Goal: Information Seeking & Learning: Understand process/instructions

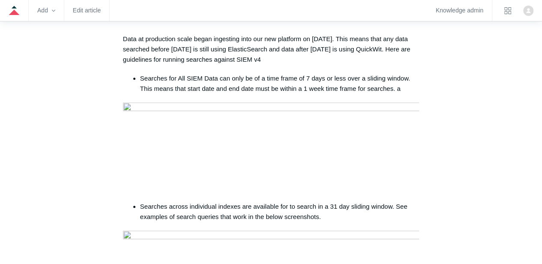
scroll to position [281, 0]
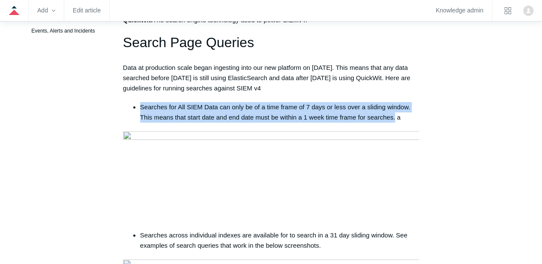
drag, startPoint x: 141, startPoint y: 97, endPoint x: 395, endPoint y: 104, distance: 254.7
click at [395, 104] on li "Searches for All SIEM Data can only be of a time frame of 7 days or less over a…" at bounding box center [279, 112] width 279 height 21
copy li "Searches for All SIEM Data can only be of a time frame of 7 days or less over a…"
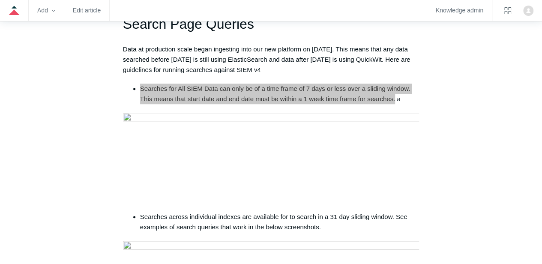
scroll to position [338, 0]
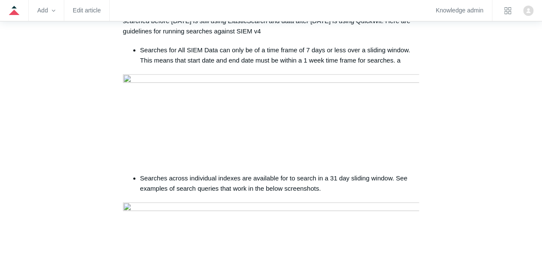
click at [147, 173] on li "Searches across individual indexes are available for to search in a 31 day slid…" at bounding box center [279, 183] width 279 height 21
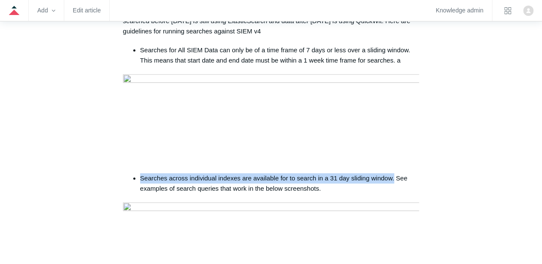
drag, startPoint x: 140, startPoint y: 167, endPoint x: 393, endPoint y: 166, distance: 253.7
click at [393, 173] on li "Searches across individual indexes are available for to search in a 31 day slid…" at bounding box center [279, 183] width 279 height 21
copy li "Searches across individual indexes are available for to search in a 31 day slid…"
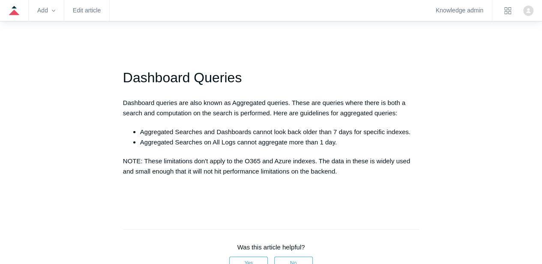
scroll to position [1109, 0]
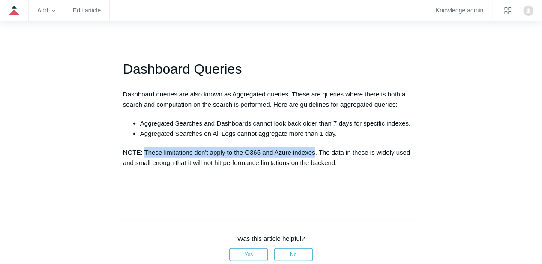
drag, startPoint x: 145, startPoint y: 150, endPoint x: 316, endPoint y: 147, distance: 171.0
click at [316, 147] on p "NOTE: These limitations don't apply to the O365 and Azure indexes. The data in …" at bounding box center [271, 157] width 296 height 21
copy p "These limitations don't apply to the O365 and Azure indexes"
